Goal: Navigation & Orientation: Find specific page/section

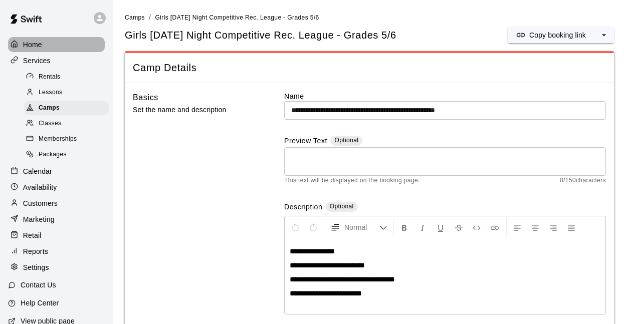
click at [32, 42] on p "Home" at bounding box center [32, 45] width 19 height 10
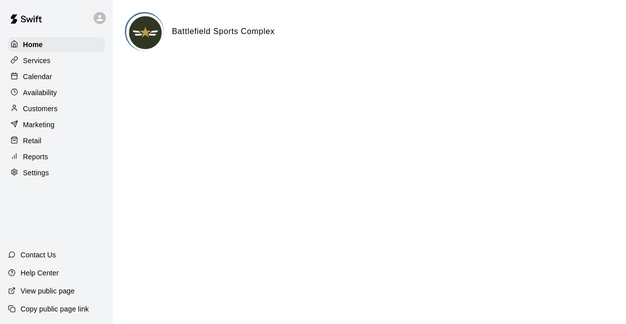
click at [45, 72] on p "Calendar" at bounding box center [37, 77] width 29 height 10
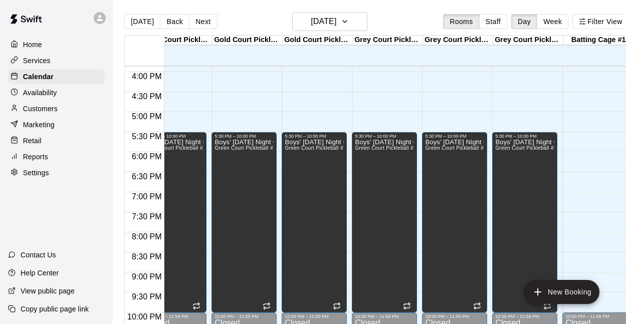
scroll to position [0, 308]
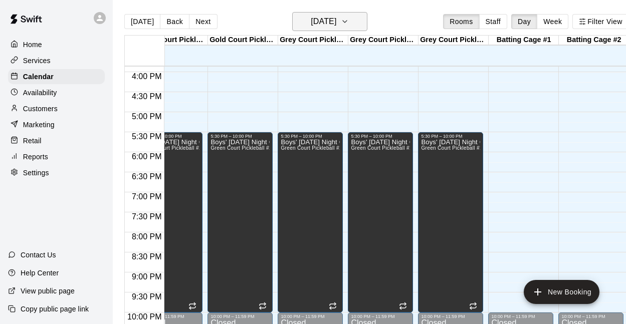
click at [311, 29] on button "[DATE]" at bounding box center [329, 21] width 75 height 19
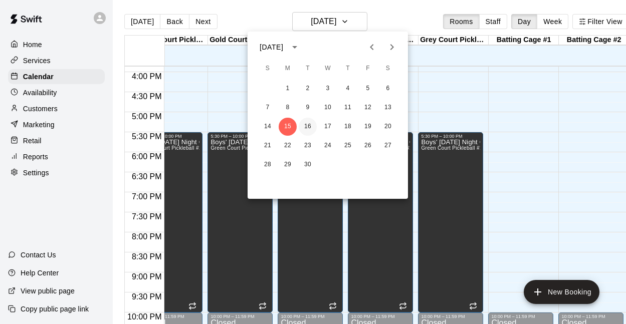
click at [301, 124] on button "16" at bounding box center [308, 127] width 18 height 18
